Goal: Transaction & Acquisition: Purchase product/service

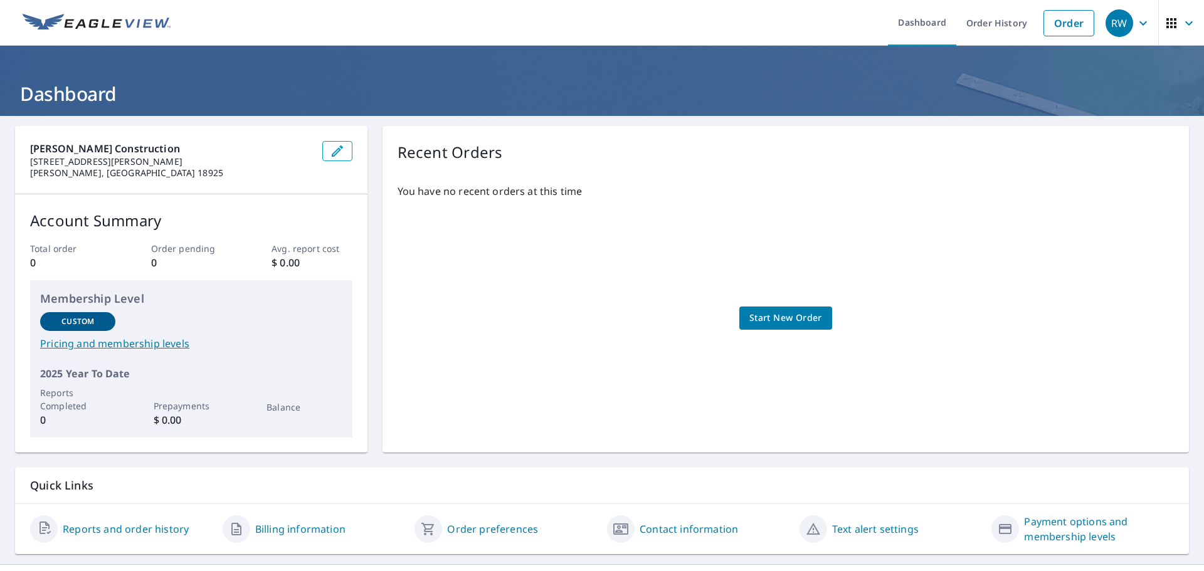
scroll to position [25, 0]
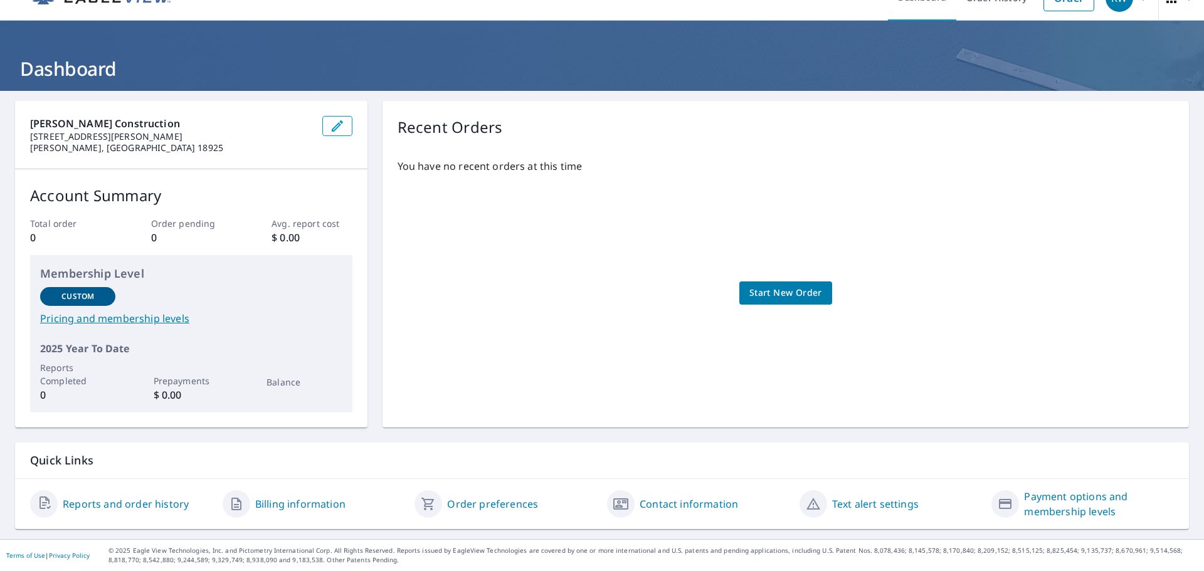
click at [146, 501] on link "Reports and order history" at bounding box center [126, 504] width 126 height 15
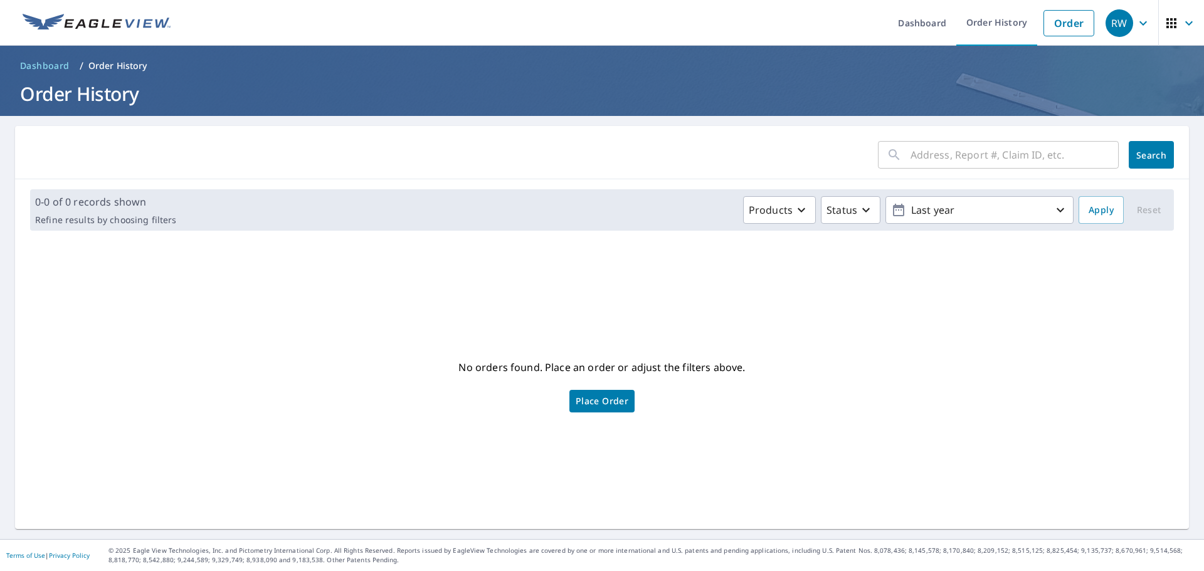
click at [97, 66] on p "Order History" at bounding box center [117, 66] width 59 height 13
click at [947, 164] on input "text" at bounding box center [1014, 154] width 208 height 35
click at [1057, 23] on link "Order" at bounding box center [1068, 23] width 51 height 26
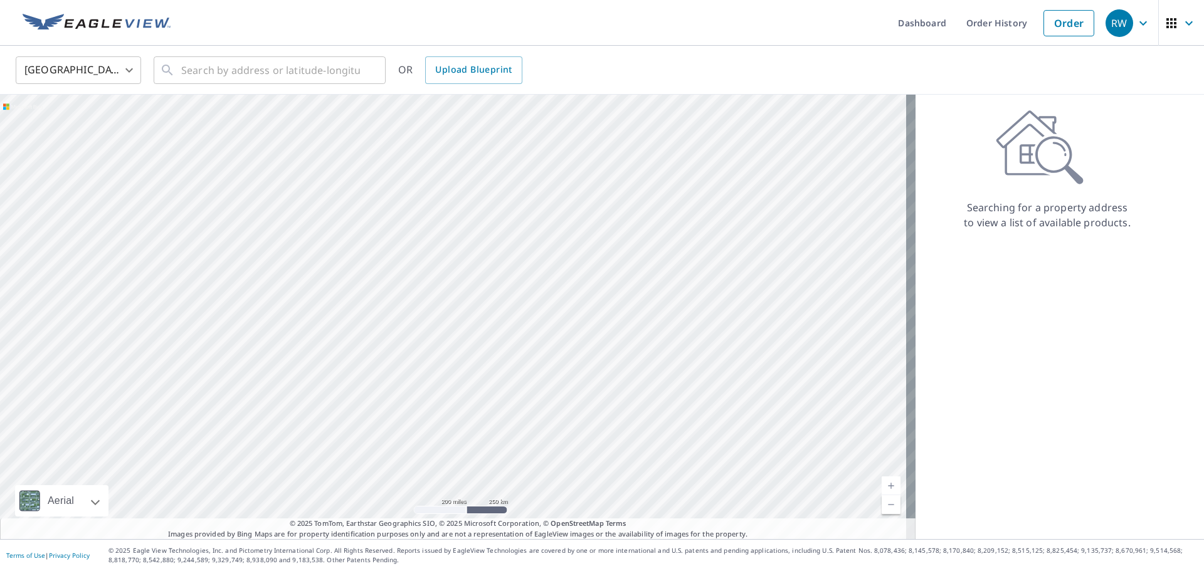
click at [283, 405] on div at bounding box center [457, 317] width 915 height 445
click at [215, 75] on input "text" at bounding box center [270, 70] width 179 height 35
type input "f"
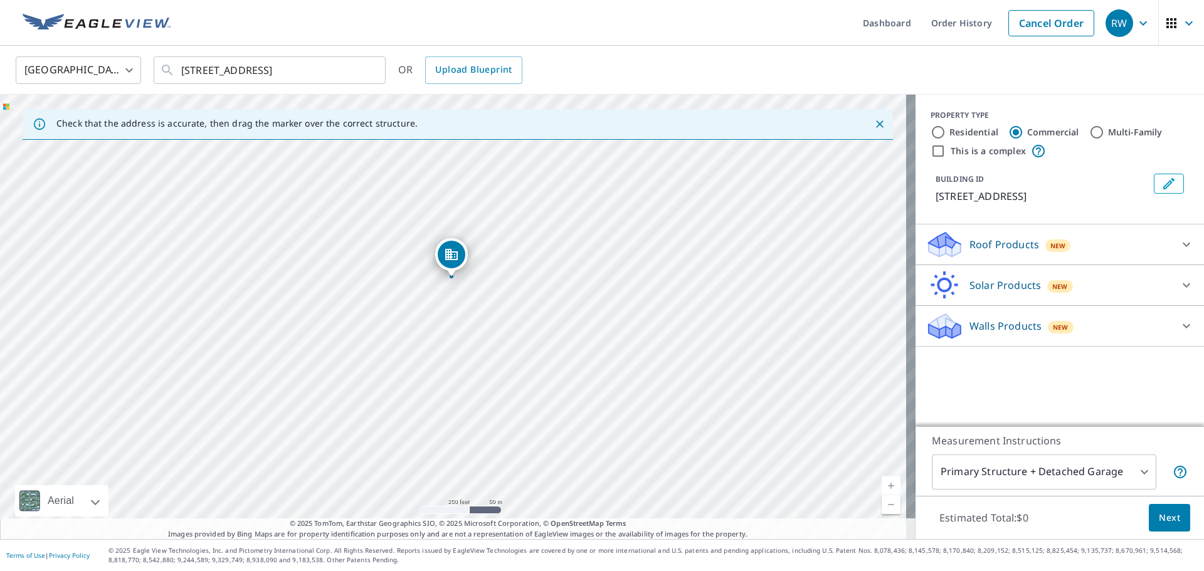
drag, startPoint x: 472, startPoint y: 330, endPoint x: 473, endPoint y: 300, distance: 29.5
click at [473, 300] on div "[STREET_ADDRESS]" at bounding box center [457, 317] width 915 height 445
click at [273, 69] on input "[STREET_ADDRESS]" at bounding box center [270, 70] width 179 height 35
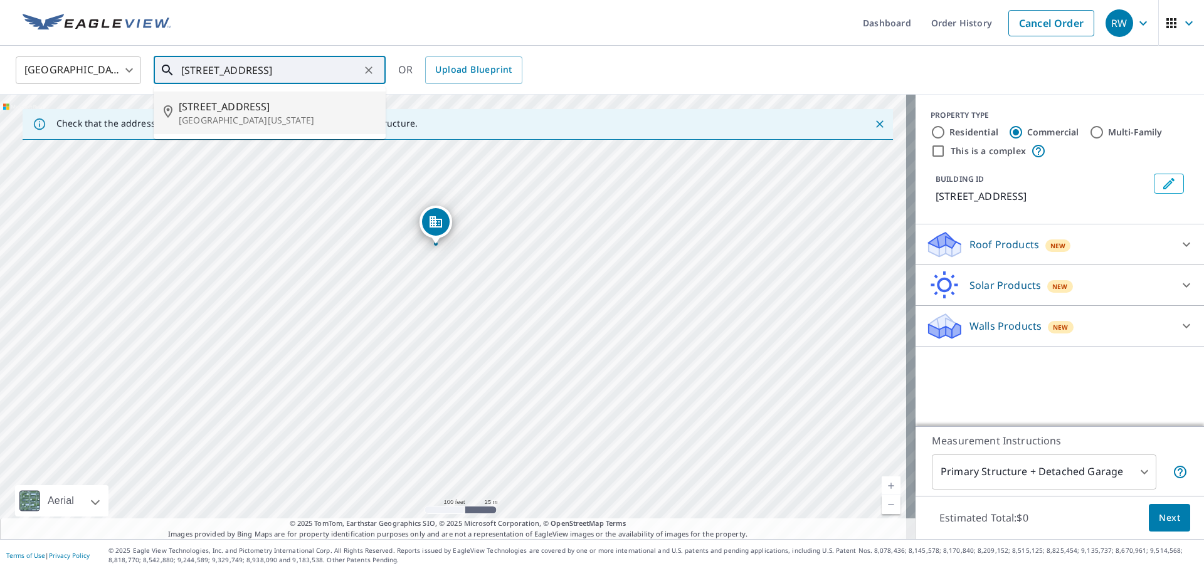
click at [254, 118] on p "[GEOGRAPHIC_DATA][US_STATE]" at bounding box center [277, 120] width 197 height 13
type input "[STREET_ADDRESS][US_STATE]"
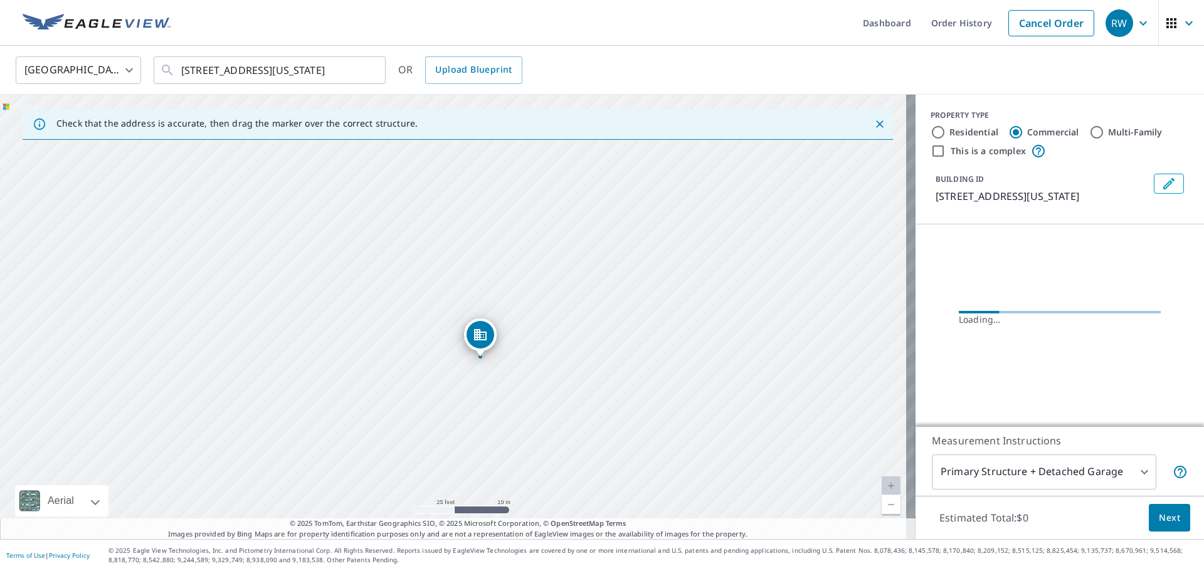
drag, startPoint x: 446, startPoint y: 298, endPoint x: 458, endPoint y: 203, distance: 96.7
click at [458, 203] on div "[STREET_ADDRESS][US_STATE]" at bounding box center [457, 317] width 915 height 445
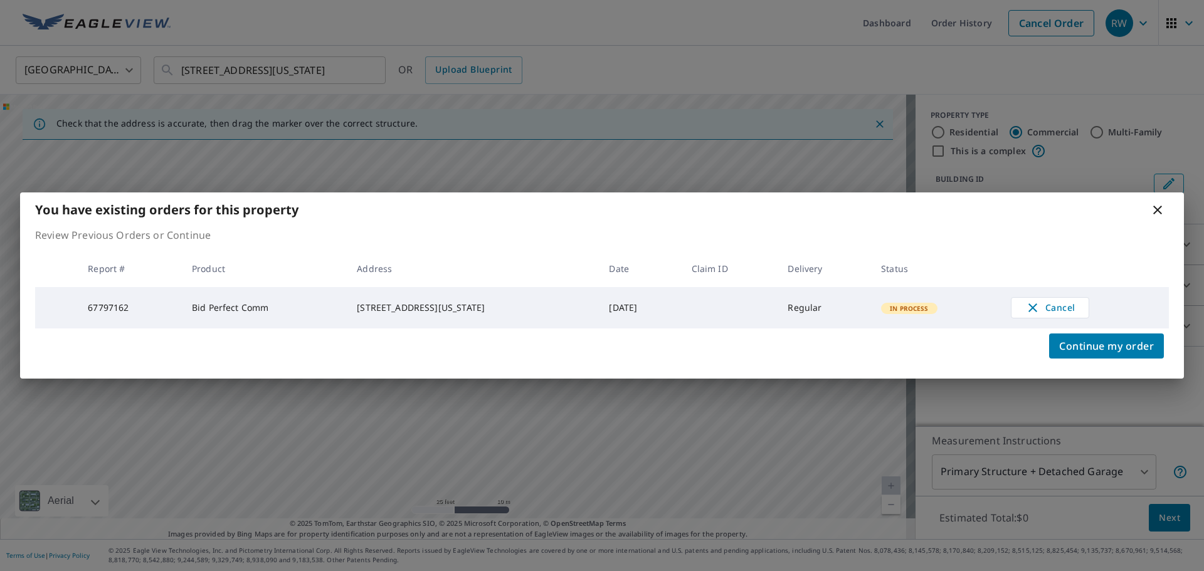
click at [1156, 205] on icon at bounding box center [1157, 210] width 15 height 15
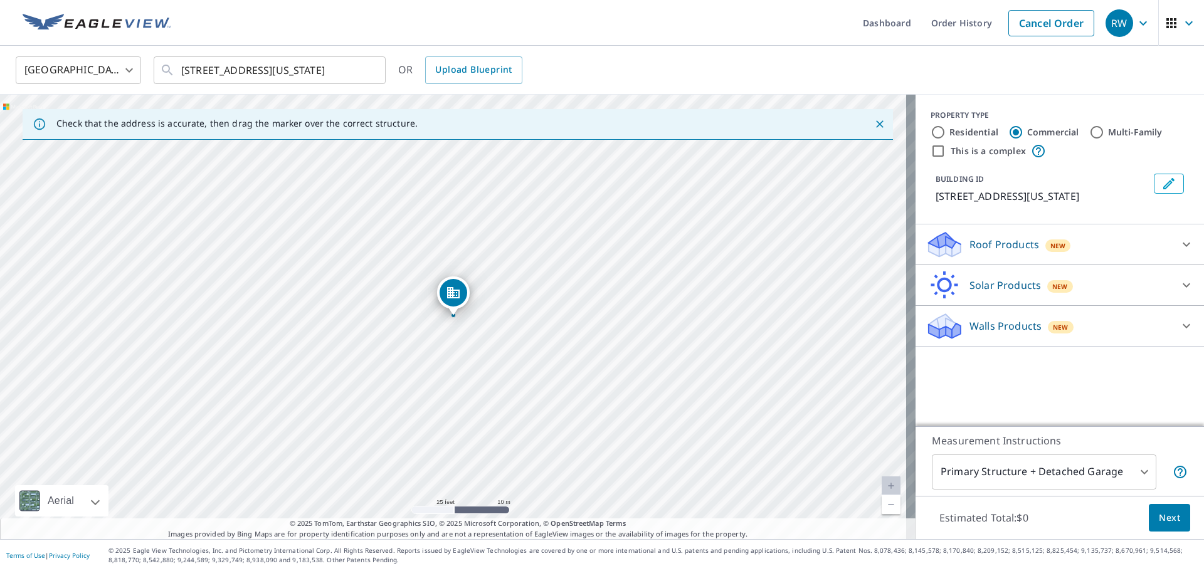
click at [424, 326] on div "[STREET_ADDRESS][US_STATE]" at bounding box center [457, 317] width 915 height 445
drag, startPoint x: 454, startPoint y: 292, endPoint x: 426, endPoint y: 302, distance: 29.4
click at [426, 312] on div "[STREET_ADDRESS][US_STATE]" at bounding box center [457, 317] width 915 height 445
drag, startPoint x: 458, startPoint y: 300, endPoint x: 473, endPoint y: 297, distance: 15.4
click at [1094, 135] on input "Multi-Family" at bounding box center [1096, 132] width 15 height 15
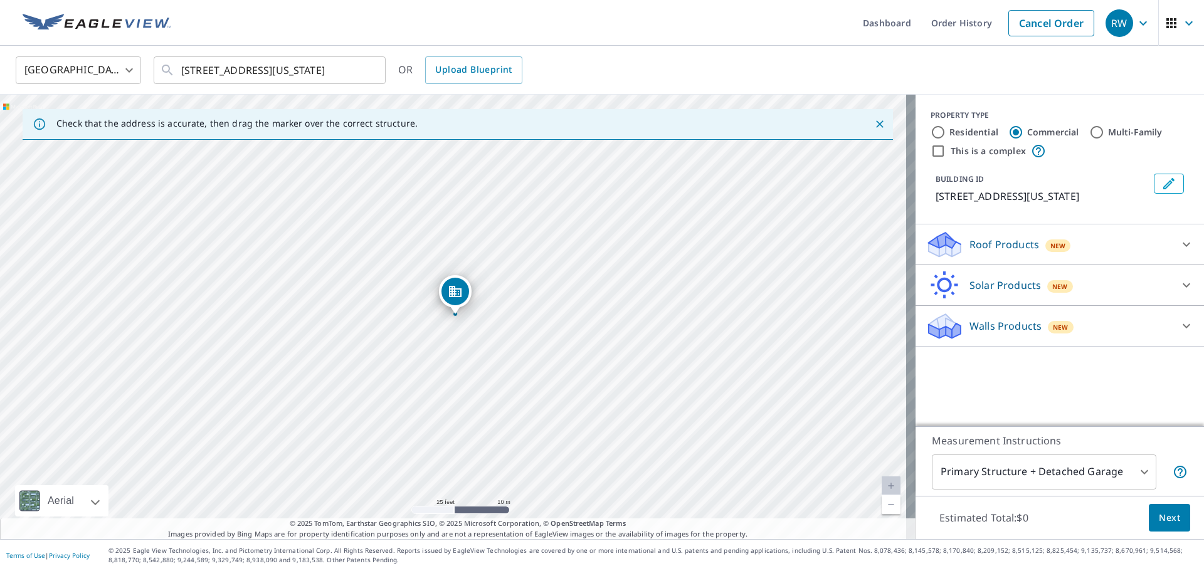
radio input "true"
type input "2"
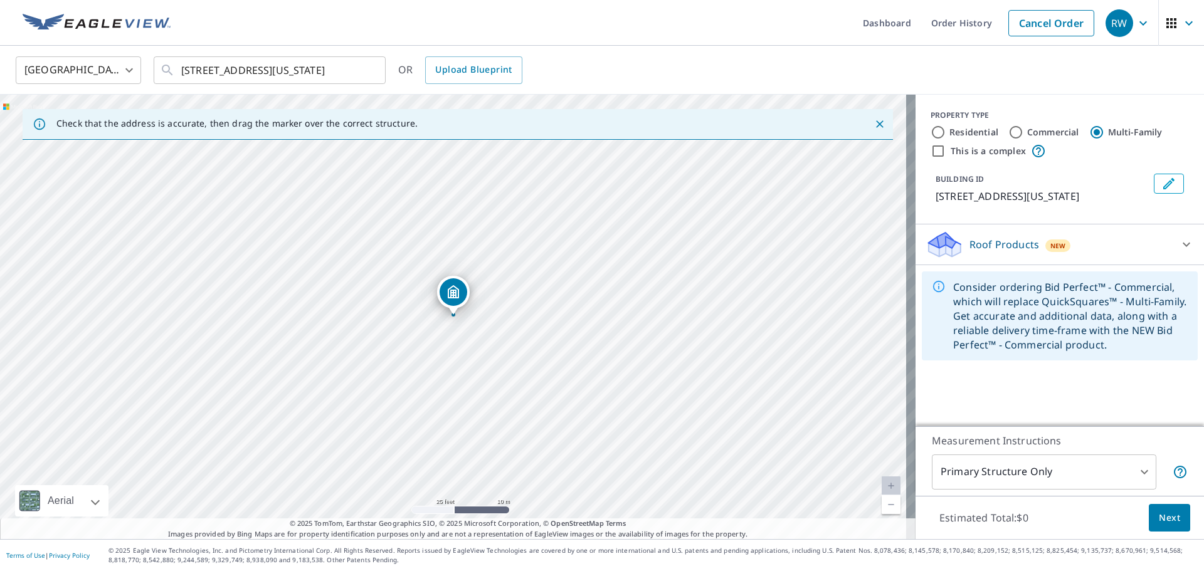
click at [404, 307] on div "[STREET_ADDRESS][US_STATE]" at bounding box center [457, 317] width 915 height 445
click at [388, 311] on div "[STREET_ADDRESS][US_STATE]" at bounding box center [457, 317] width 915 height 445
click at [351, 326] on div "[STREET_ADDRESS][US_STATE]" at bounding box center [457, 317] width 915 height 445
drag, startPoint x: 345, startPoint y: 323, endPoint x: 347, endPoint y: 309, distance: 14.0
click at [347, 309] on div "[STREET_ADDRESS][US_STATE]" at bounding box center [457, 317] width 915 height 445
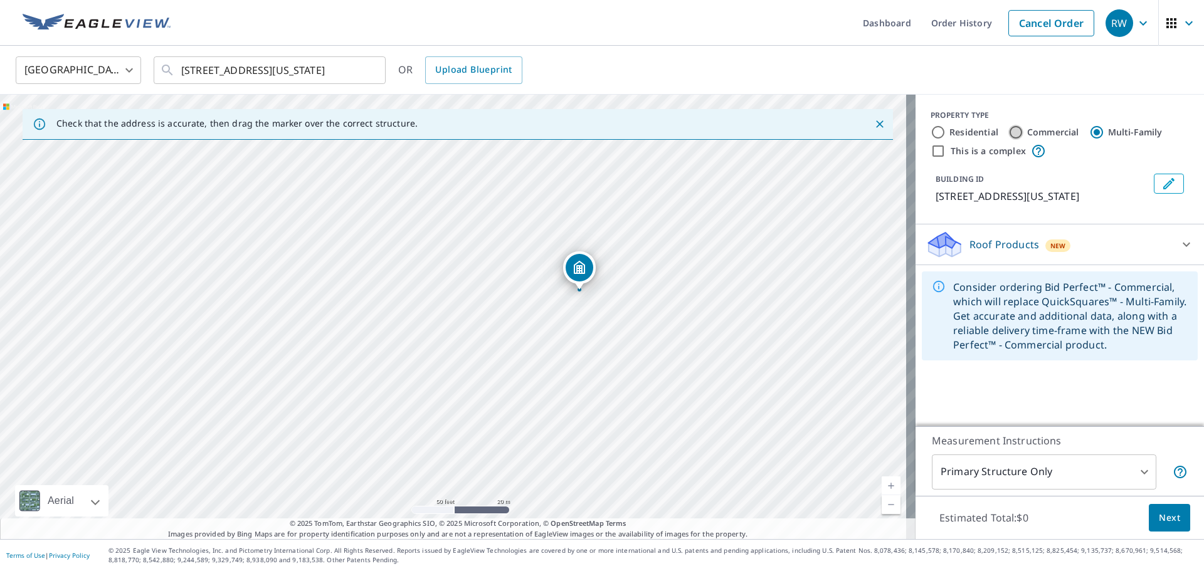
click at [1009, 136] on input "Commercial" at bounding box center [1015, 132] width 15 height 15
radio input "true"
type input "4"
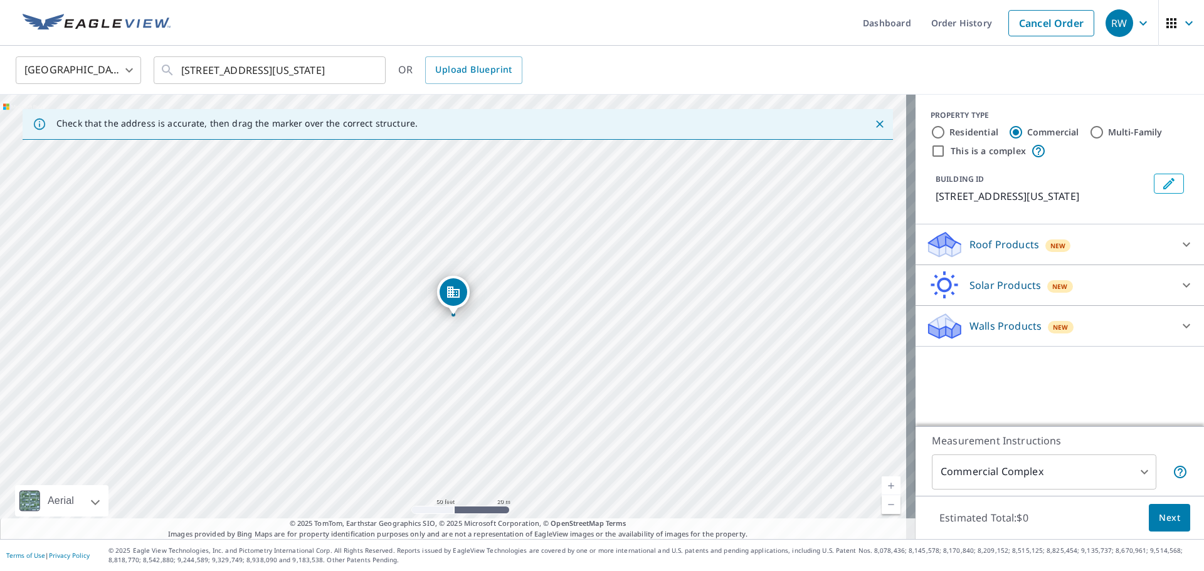
click at [987, 242] on p "Roof Products" at bounding box center [1004, 244] width 70 height 15
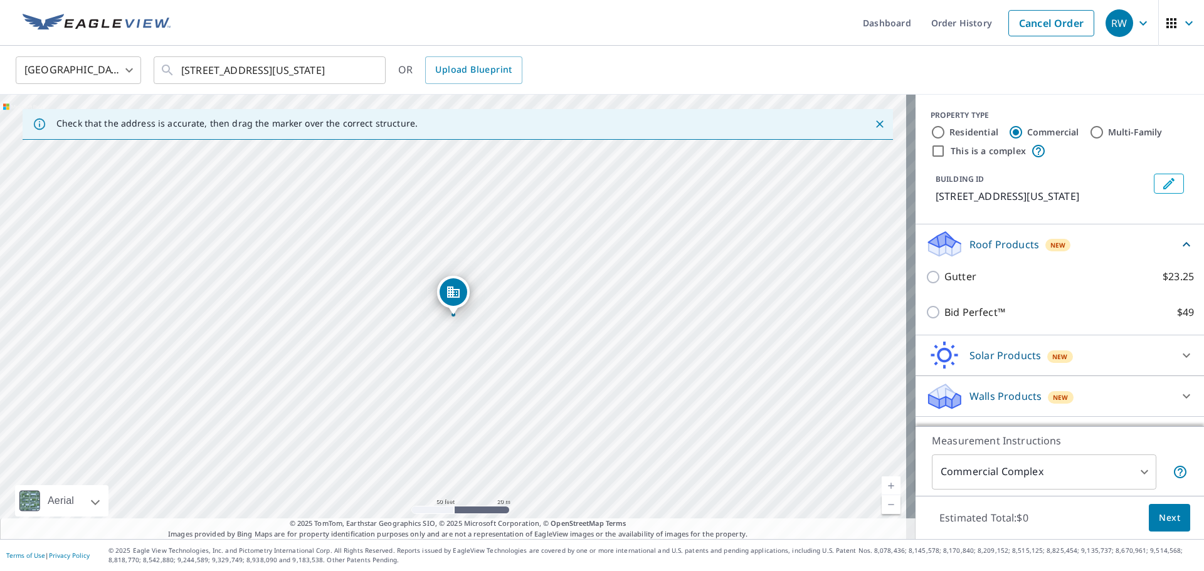
click at [949, 134] on label "Residential" at bounding box center [973, 132] width 49 height 13
click at [943, 134] on input "Residential" at bounding box center [937, 132] width 15 height 15
radio input "true"
type input "1"
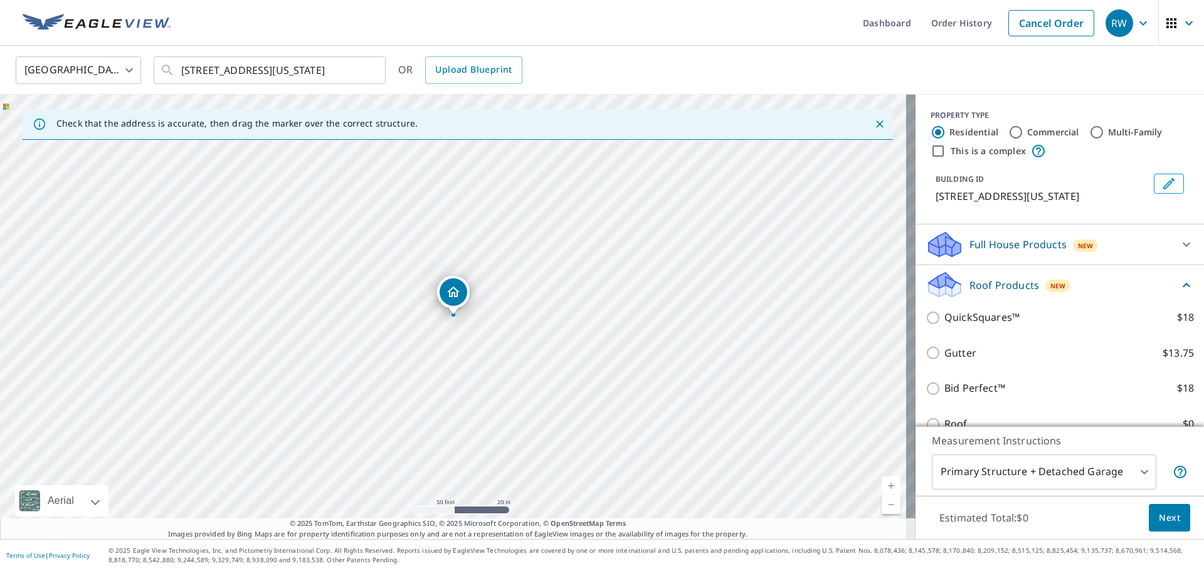
click at [976, 293] on p "Roof Products" at bounding box center [1004, 285] width 70 height 15
click at [975, 292] on p "Roof Products" at bounding box center [1004, 285] width 70 height 15
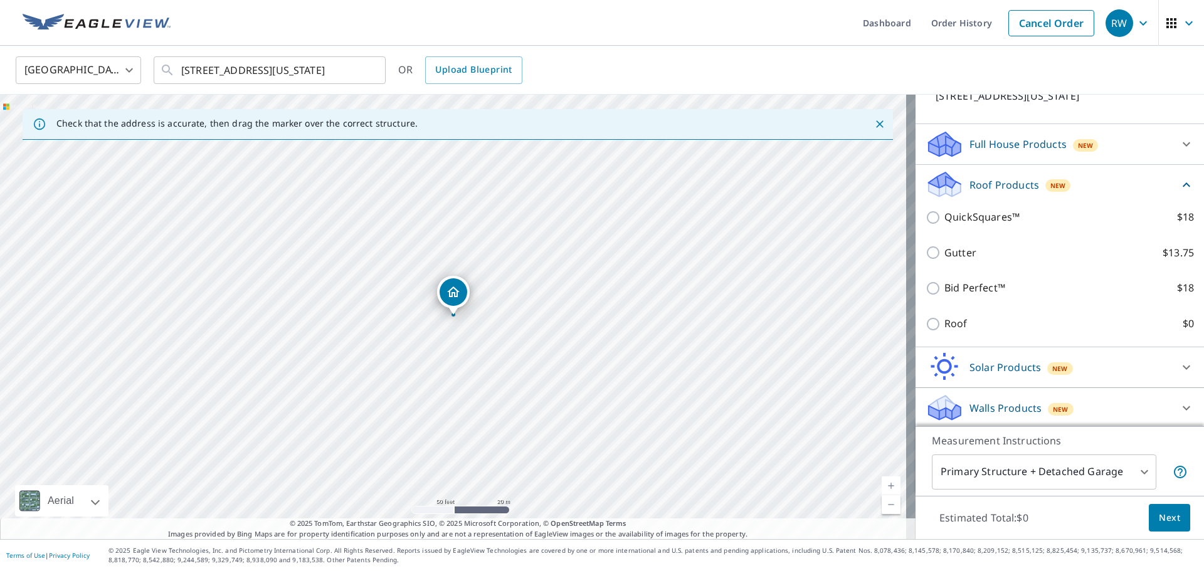
scroll to position [118, 0]
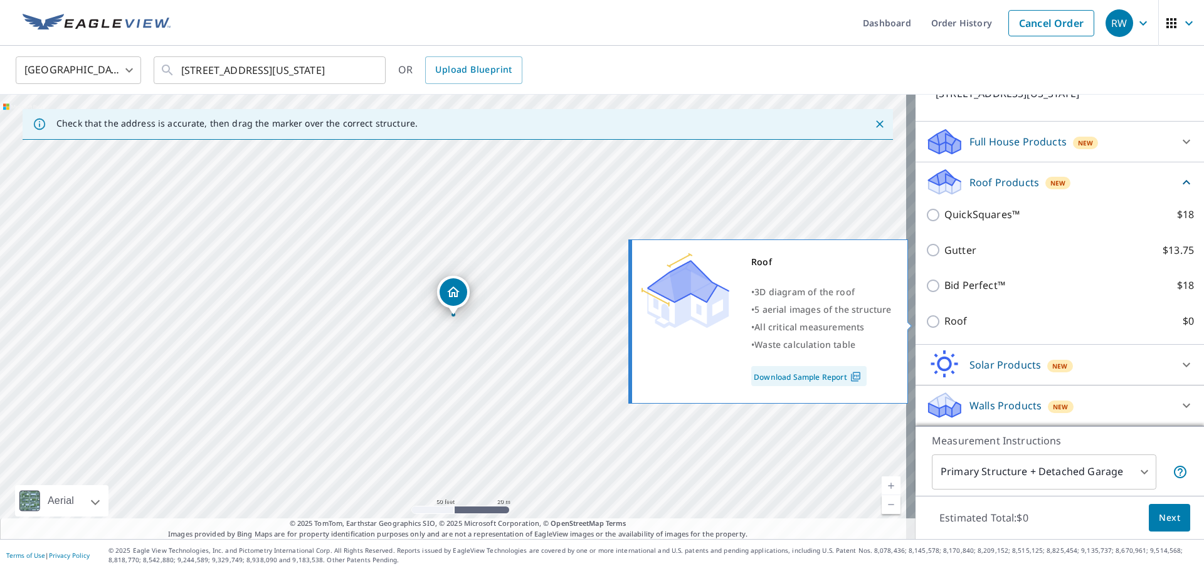
click at [953, 325] on p "Roof" at bounding box center [955, 321] width 23 height 16
click at [944, 325] on input "Roof $0" at bounding box center [934, 321] width 19 height 15
checkbox input "true"
type input "3"
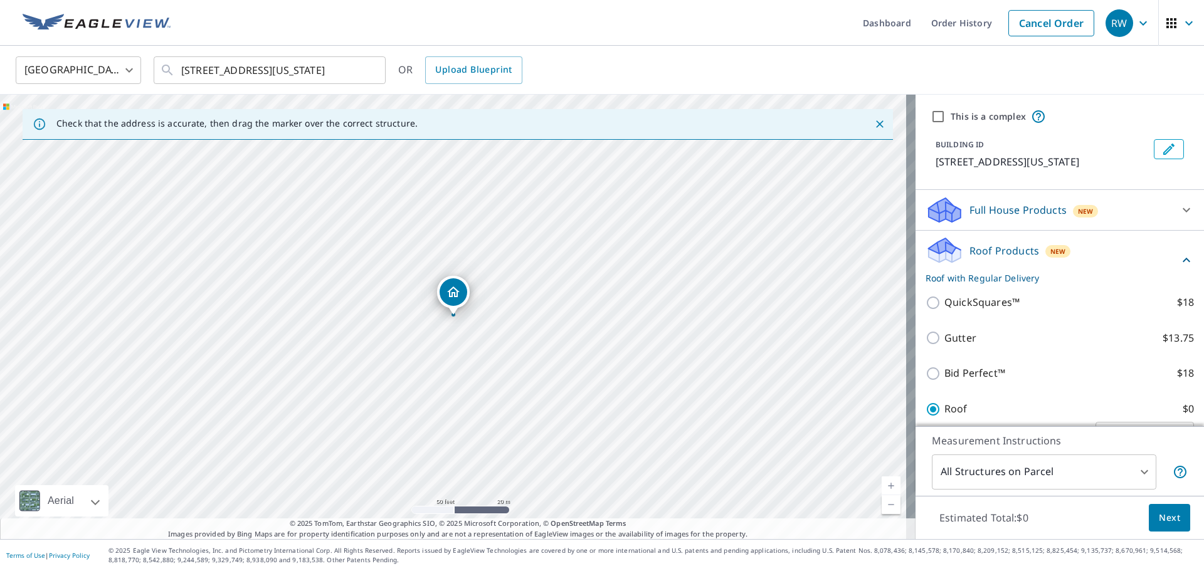
scroll to position [0, 0]
click at [959, 117] on label "This is a complex" at bounding box center [987, 117] width 75 height 13
click at [945, 117] on input "This is a complex" at bounding box center [937, 117] width 15 height 15
checkbox input "true"
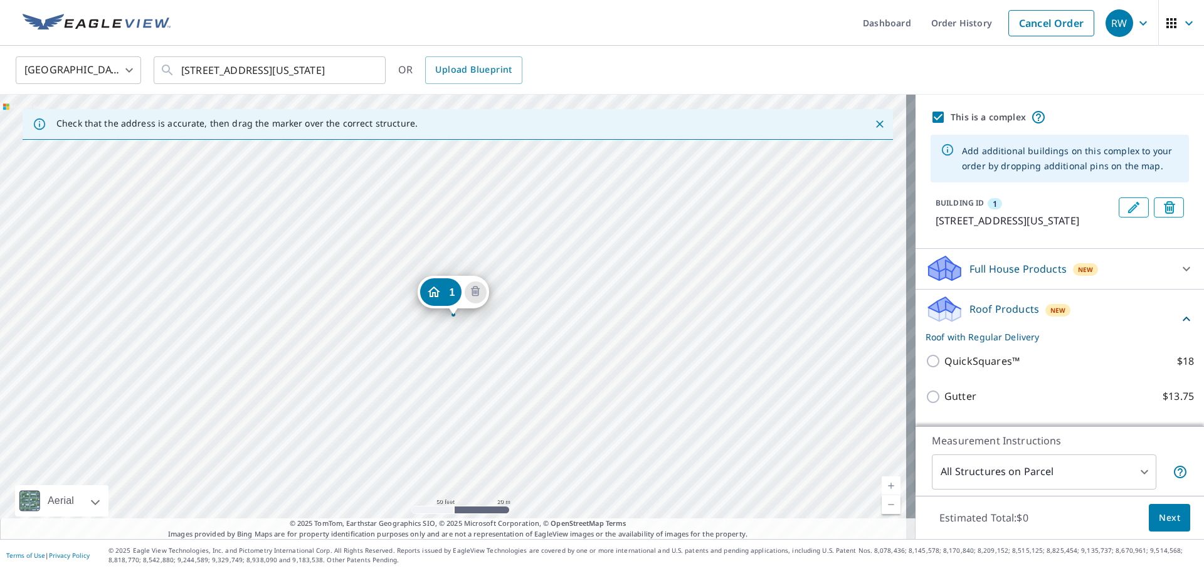
click at [433, 313] on div "1 [STREET_ADDRESS][US_STATE]" at bounding box center [452, 295] width 71 height 39
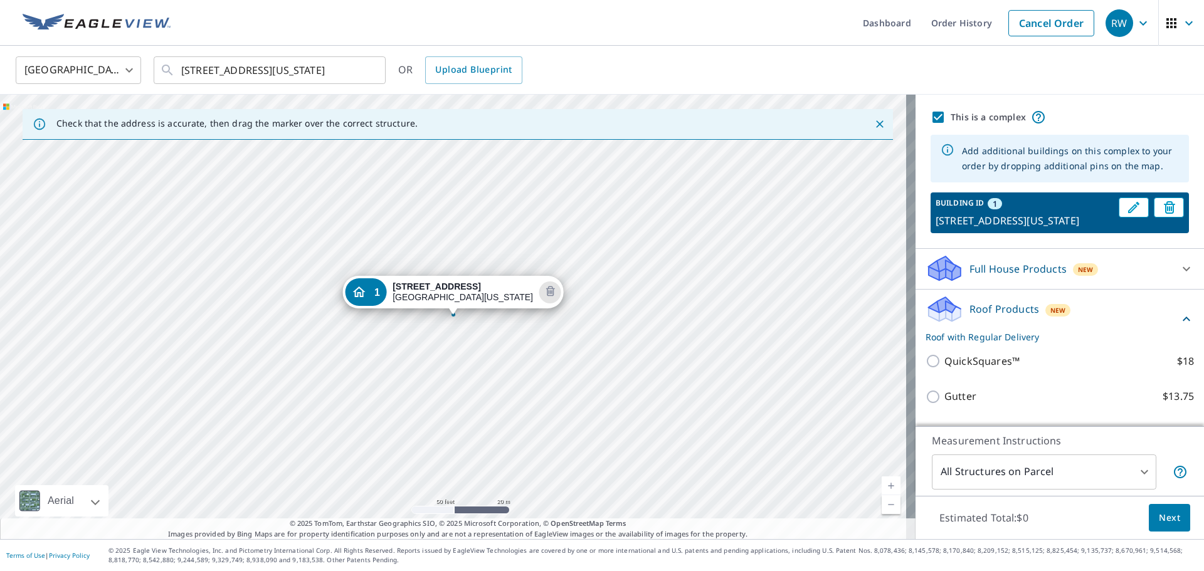
click at [545, 329] on div "1 [STREET_ADDRESS][US_STATE]" at bounding box center [457, 317] width 915 height 445
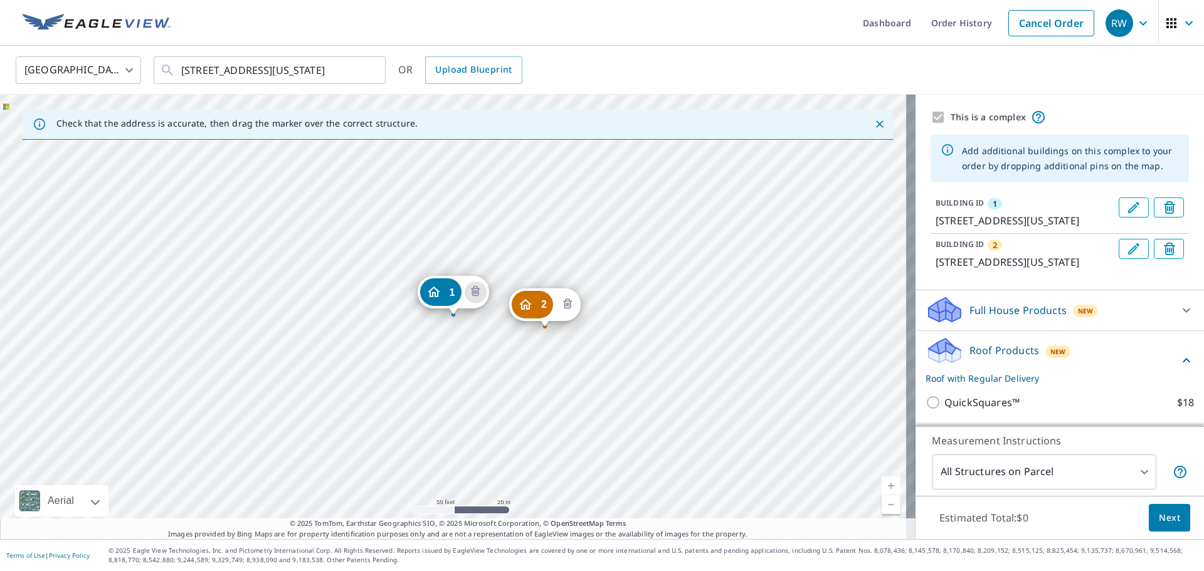
click at [565, 302] on icon "Delete building 2" at bounding box center [567, 304] width 15 height 15
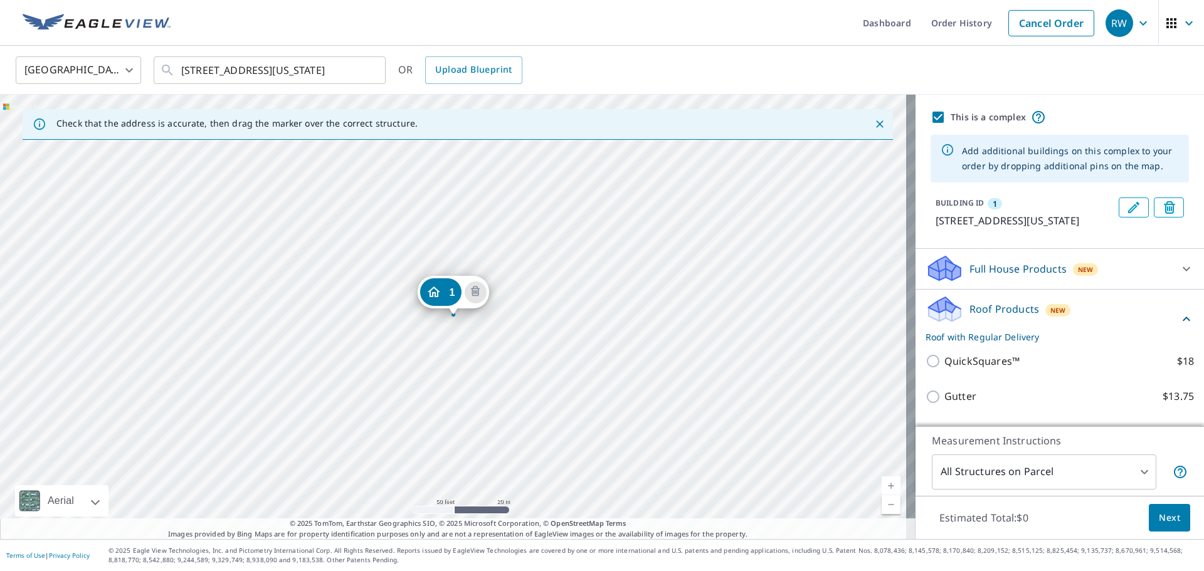
click at [352, 298] on div "1 [STREET_ADDRESS][US_STATE]" at bounding box center [457, 317] width 915 height 445
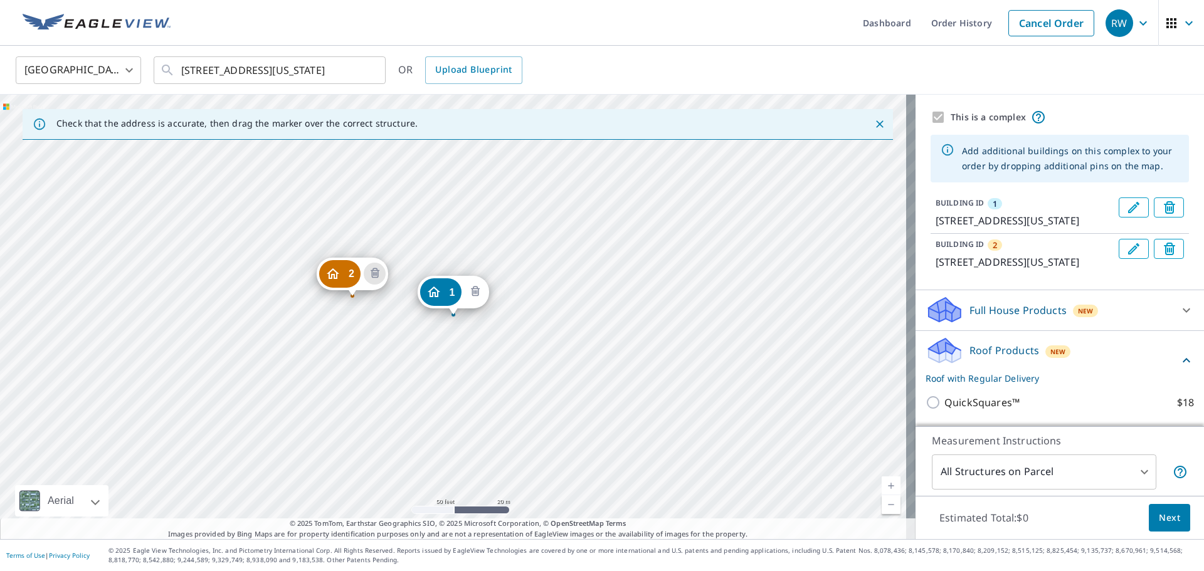
click at [478, 292] on icon "Delete building 1" at bounding box center [475, 292] width 9 height 10
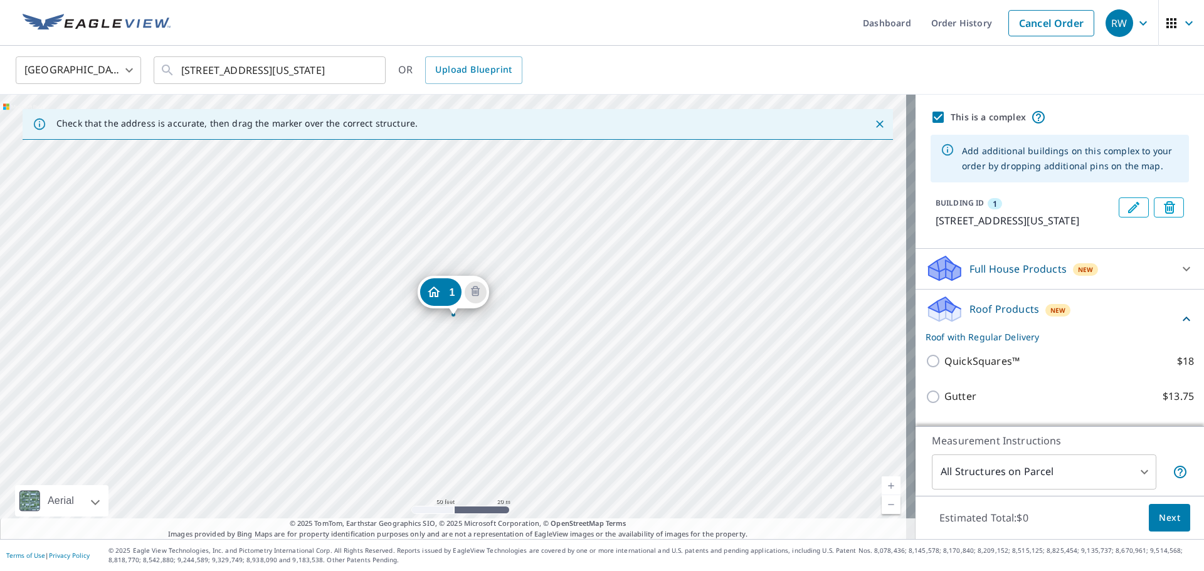
click at [469, 317] on div "1 [STREET_ADDRESS][US_STATE]" at bounding box center [457, 317] width 915 height 445
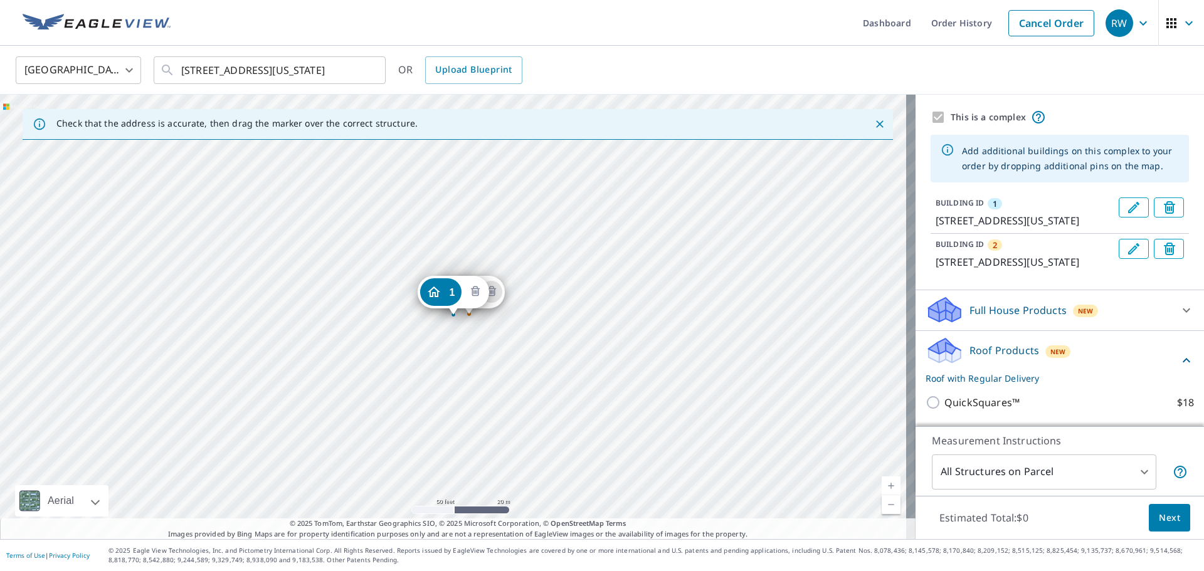
click at [477, 298] on icon "Delete building 1" at bounding box center [475, 292] width 15 height 15
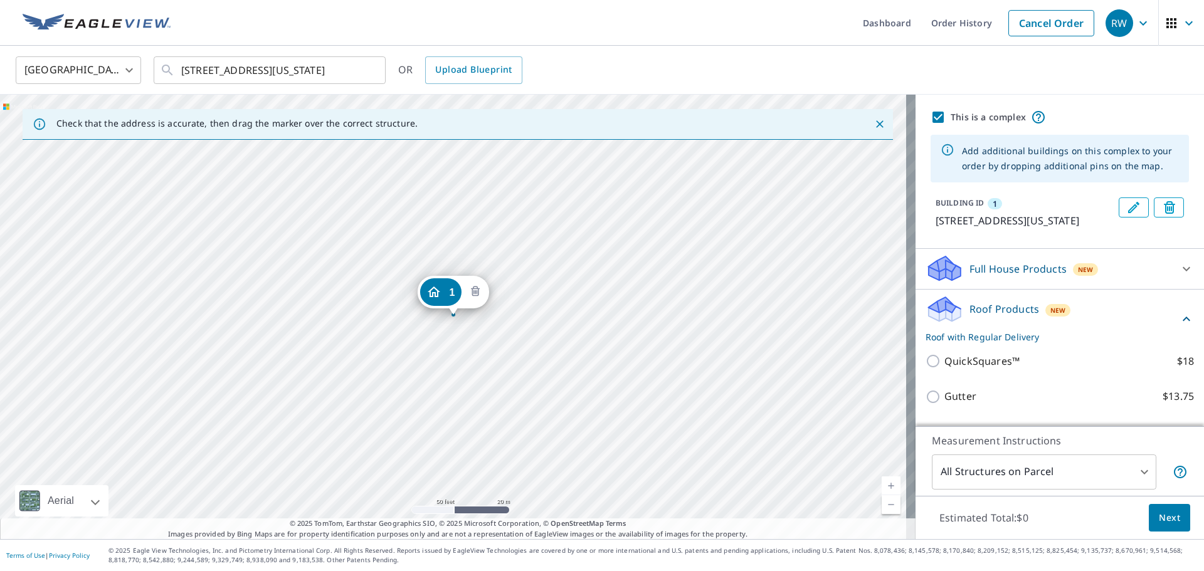
click at [478, 298] on icon "Delete building 1" at bounding box center [475, 292] width 15 height 15
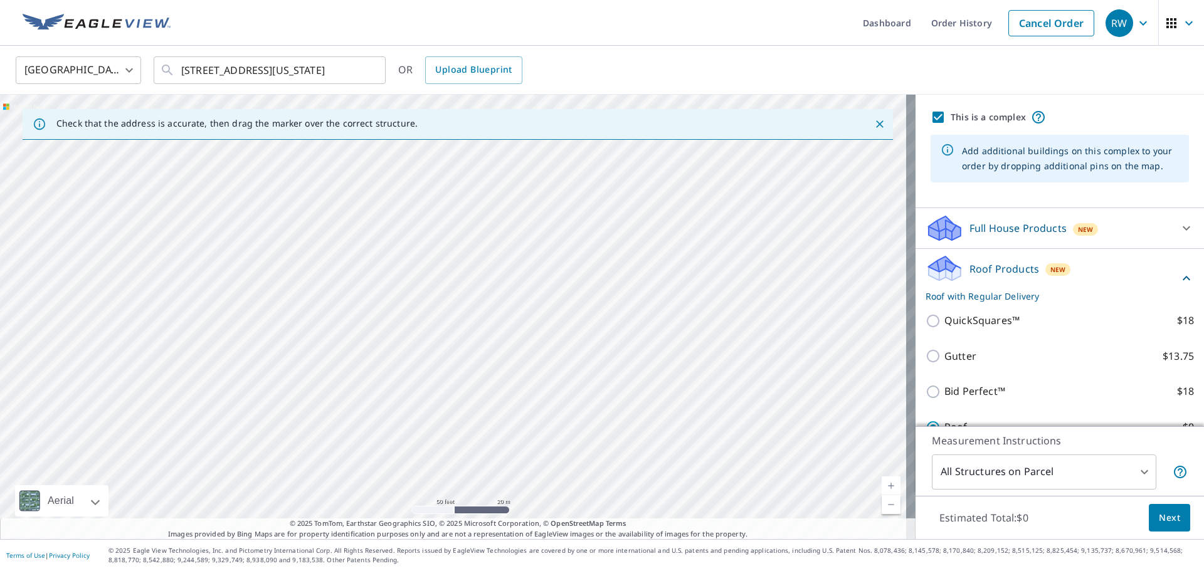
click at [451, 293] on div at bounding box center [457, 317] width 915 height 445
type input "[STREET_ADDRESS][US_STATE]"
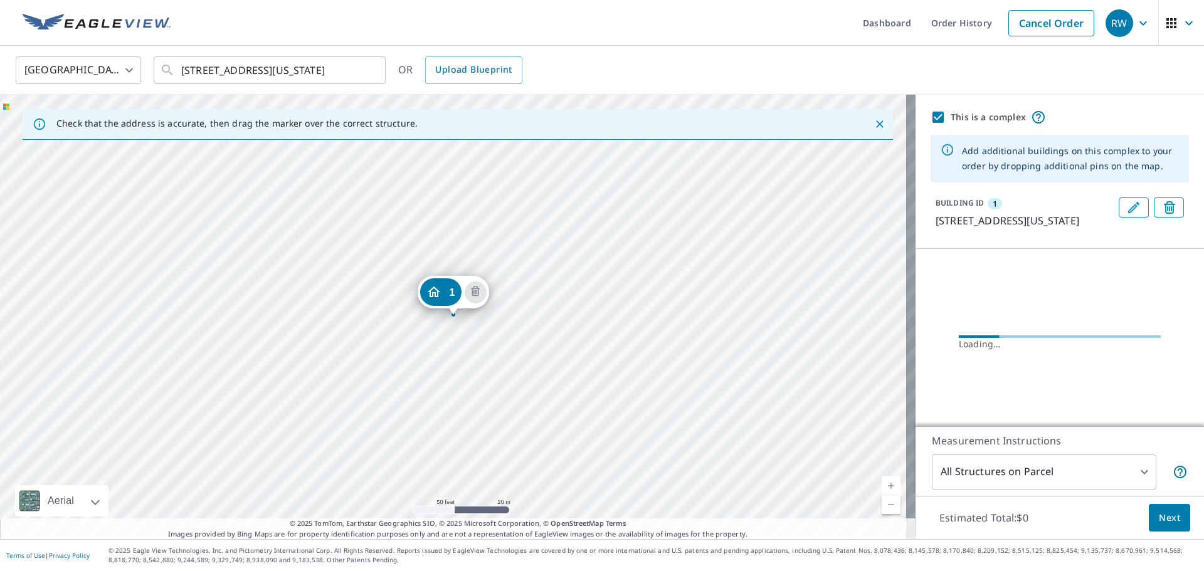
click at [527, 268] on div "1 [STREET_ADDRESS][US_STATE]" at bounding box center [457, 317] width 915 height 445
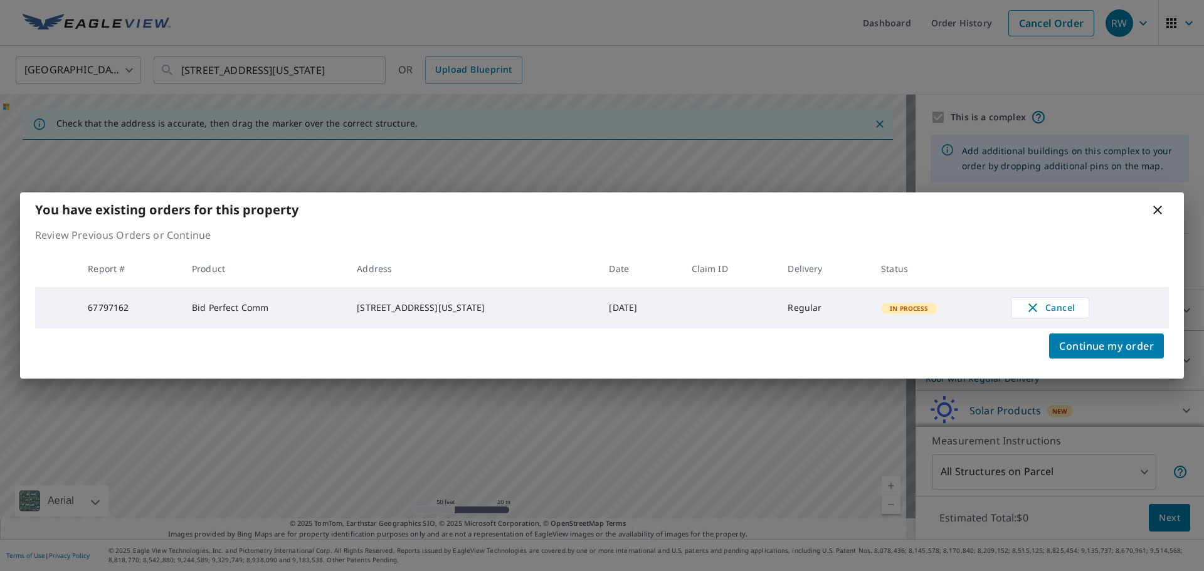
click at [1158, 208] on icon at bounding box center [1157, 210] width 9 height 9
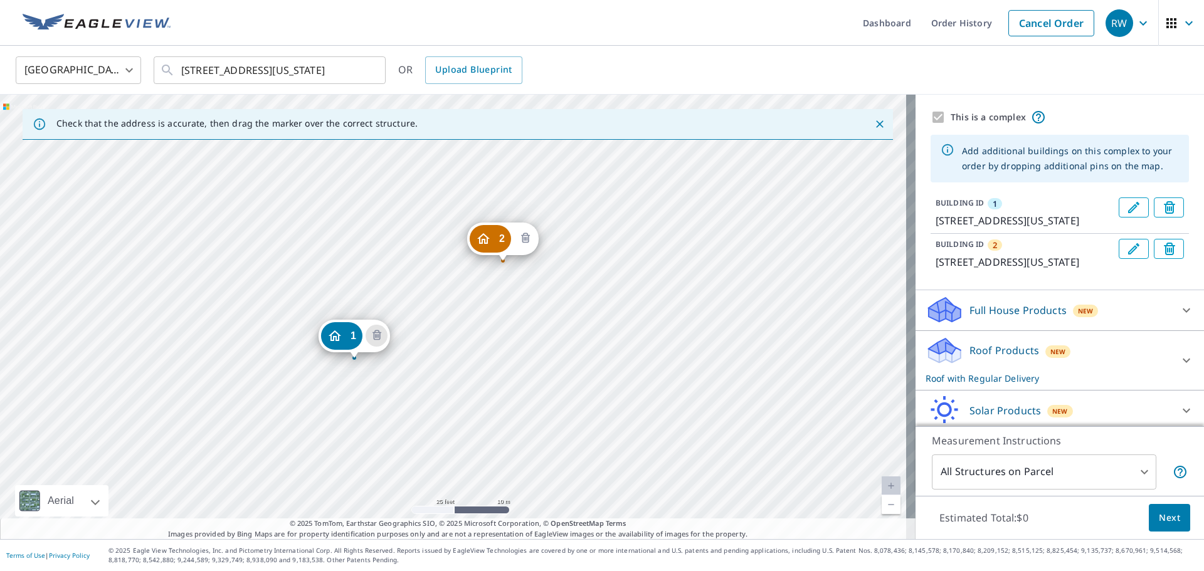
click at [522, 244] on icon "Delete building 2" at bounding box center [525, 238] width 15 height 15
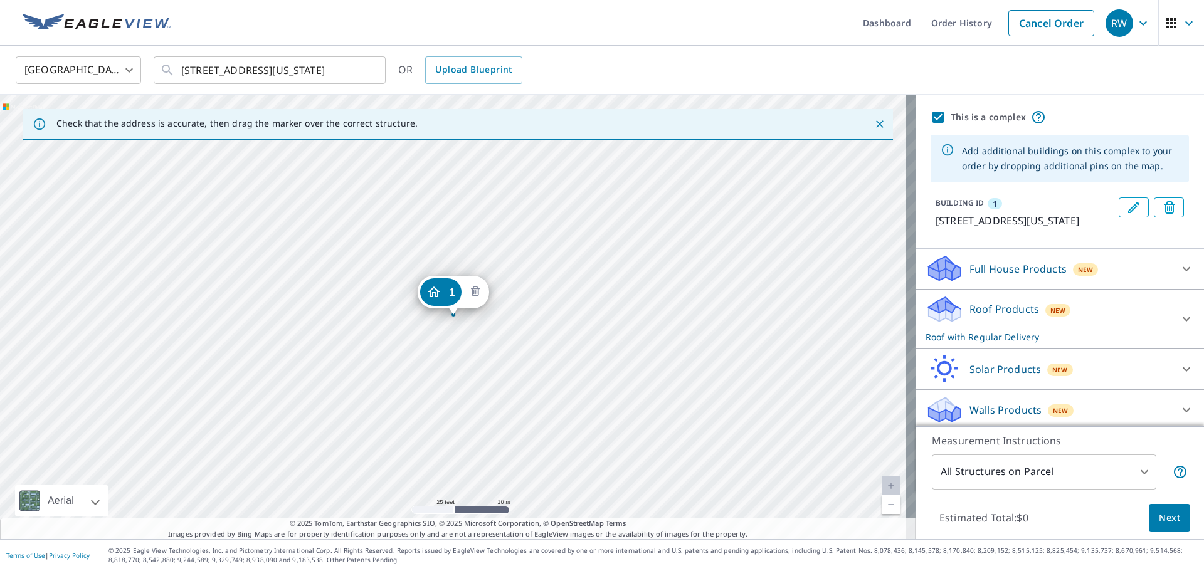
click at [476, 289] on icon "Delete building 1" at bounding box center [475, 292] width 9 height 10
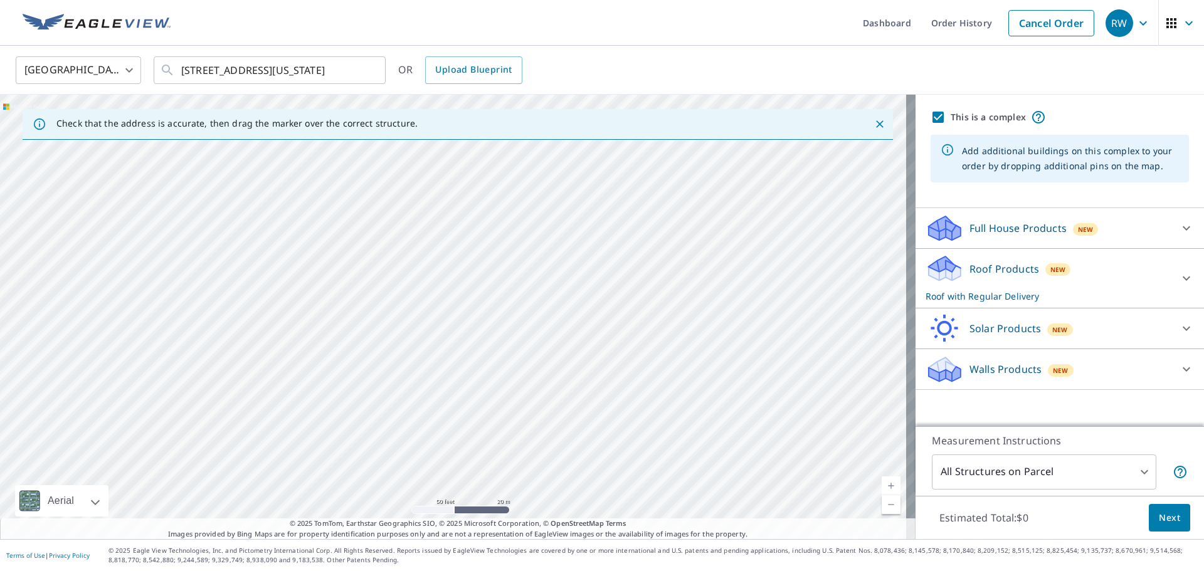
click at [446, 267] on div at bounding box center [457, 317] width 915 height 445
click at [446, 270] on div at bounding box center [457, 317] width 915 height 445
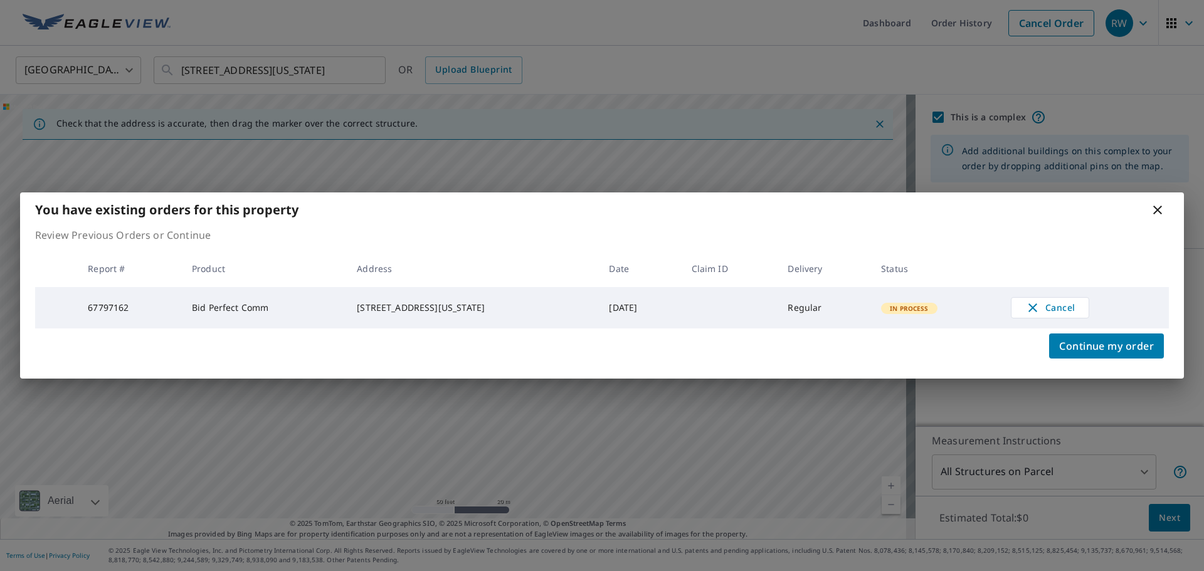
click at [471, 291] on td "[STREET_ADDRESS][US_STATE]" at bounding box center [473, 307] width 252 height 41
click at [1159, 208] on icon at bounding box center [1157, 210] width 9 height 9
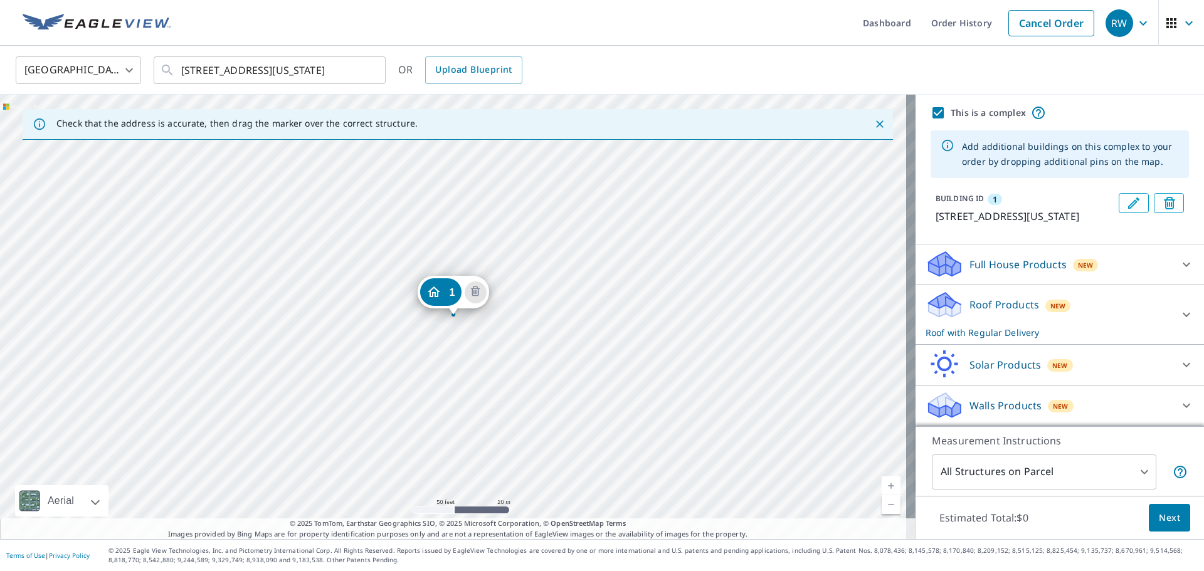
scroll to position [19, 0]
click at [1011, 314] on div "Roof Products New Roof with Regular Delivery" at bounding box center [1048, 314] width 246 height 49
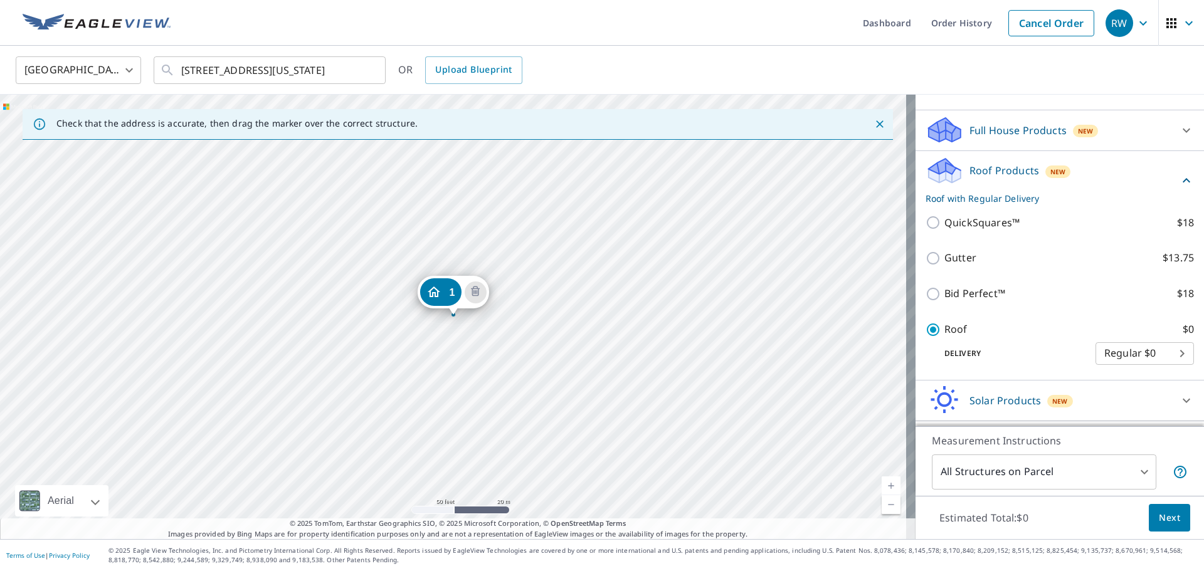
scroll to position [145, 0]
